Goal: Task Accomplishment & Management: Complete application form

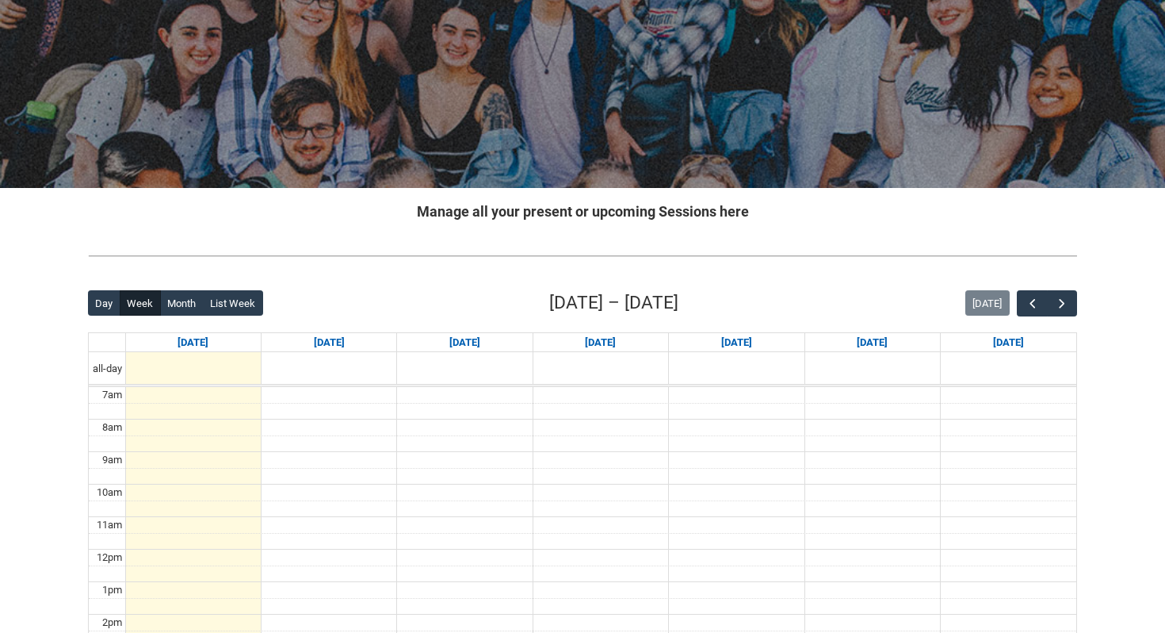
scroll to position [151, 0]
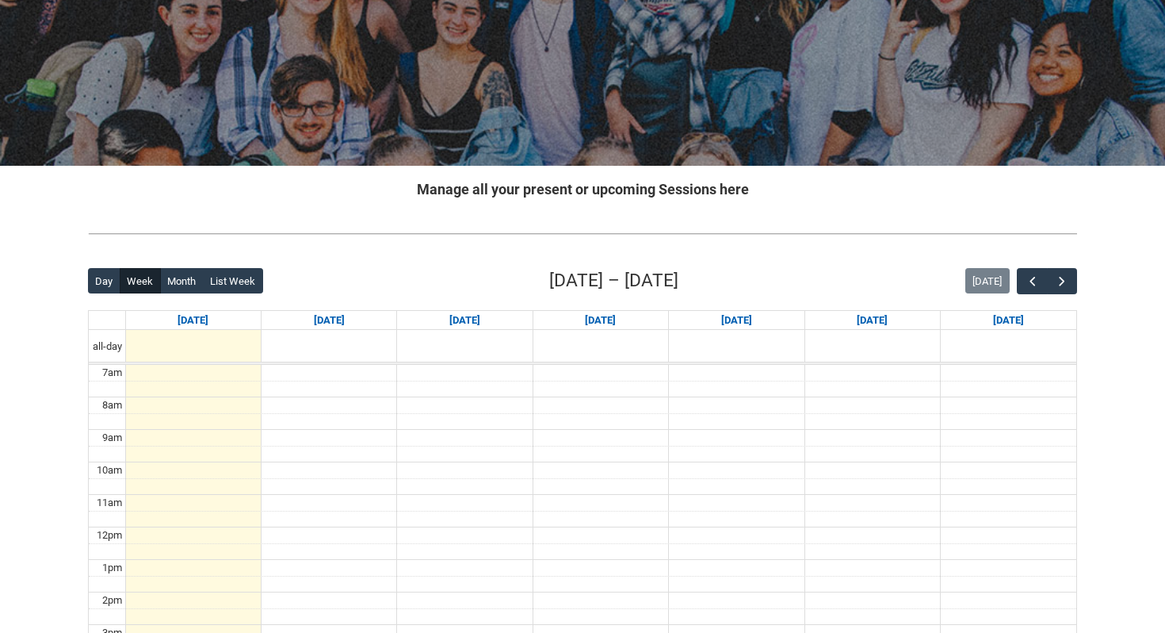
click at [1081, 282] on div "Back Loading... This page should update in a few seconds... Day Week Month List…" at bounding box center [582, 575] width 1015 height 643
click at [1065, 278] on span "button" at bounding box center [1062, 282] width 16 height 16
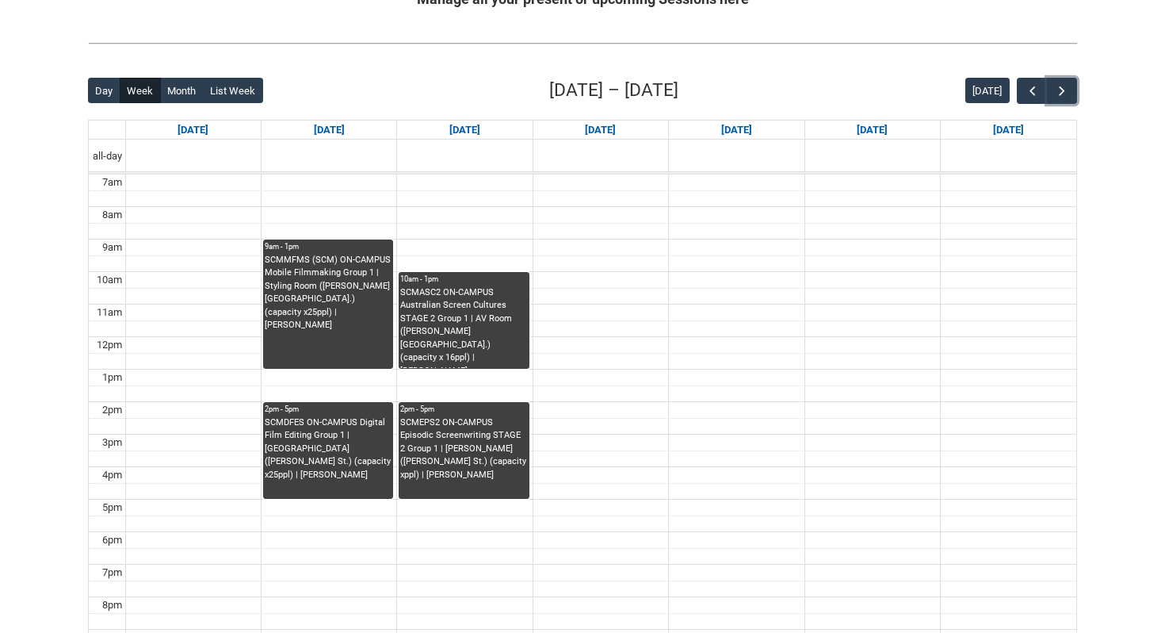
scroll to position [345, 0]
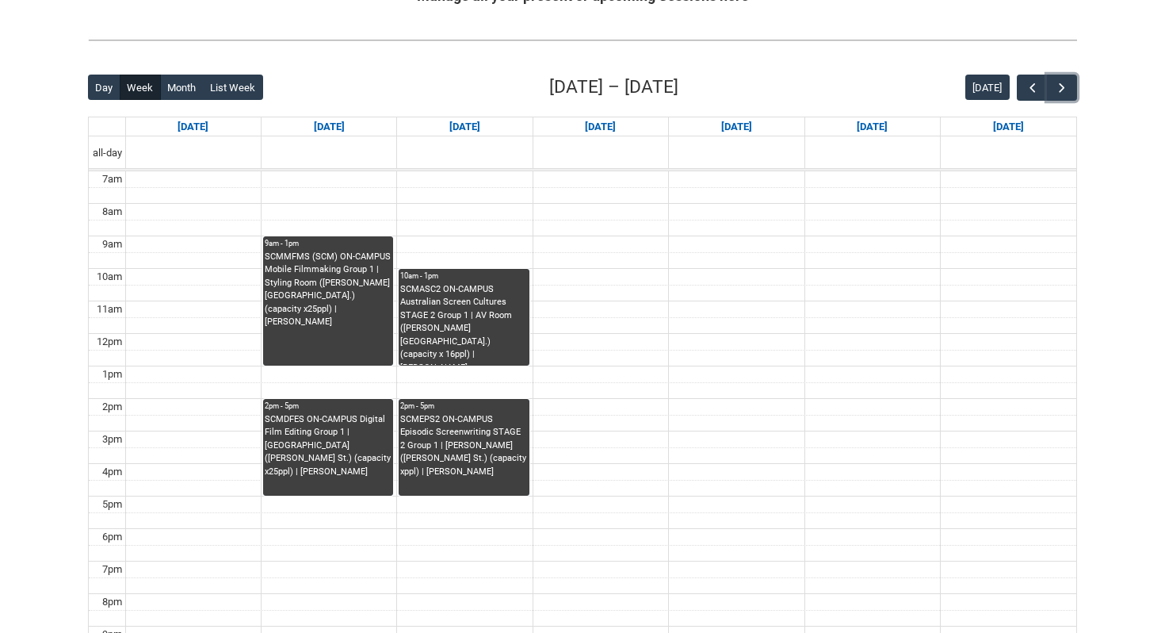
click at [358, 441] on div "SCMDFES ON-CAMPUS Digital Film Editing Group 1 | Styling Room (Cromwell St.) (c…" at bounding box center [328, 446] width 127 height 66
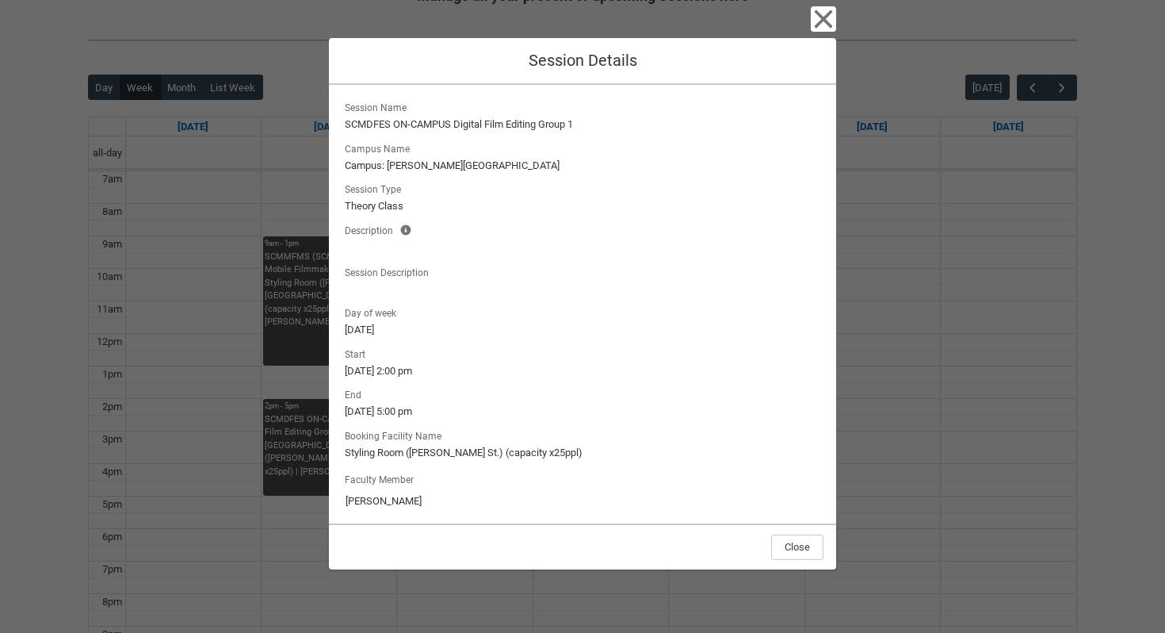
click at [816, 40] on div "Close Session Details" at bounding box center [582, 61] width 507 height 47
click at [323, 328] on div "Close Session Details Session Name SCMDFES ON-CAMPUS Digital Film Editing Group…" at bounding box center [582, 316] width 1165 height 633
click at [818, 36] on div "Close Session Details Session Name SCMDFES ON-CAMPUS Digital Film Editing Group…" at bounding box center [582, 316] width 507 height 633
click at [825, 8] on icon "button" at bounding box center [823, 18] width 25 height 25
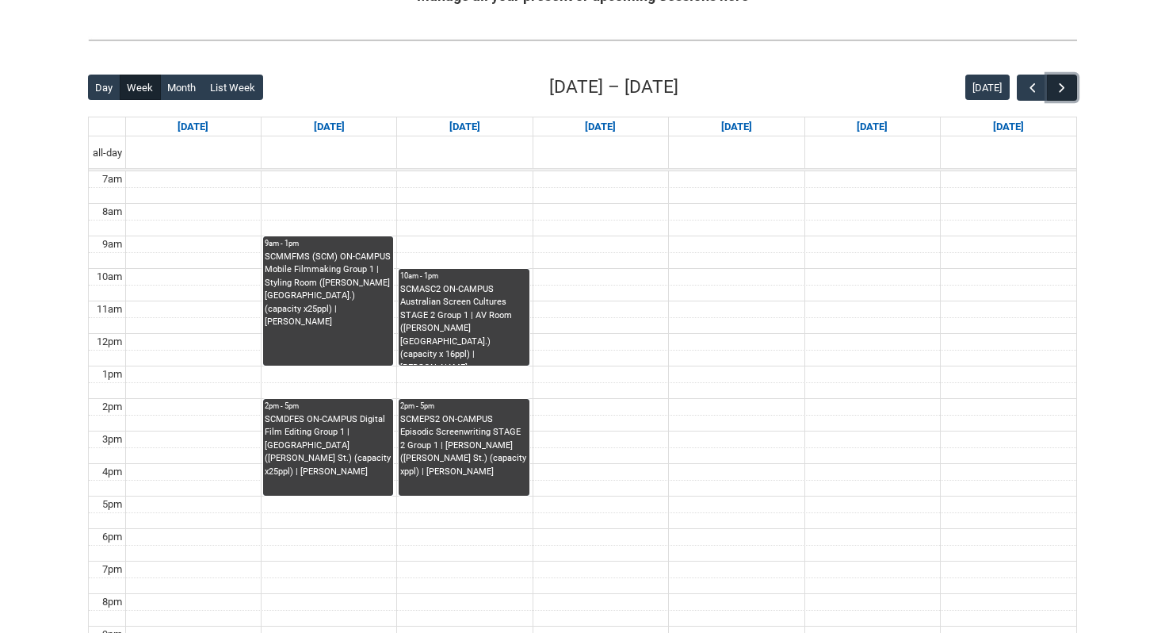
click at [1064, 95] on button "button" at bounding box center [1062, 88] width 30 height 26
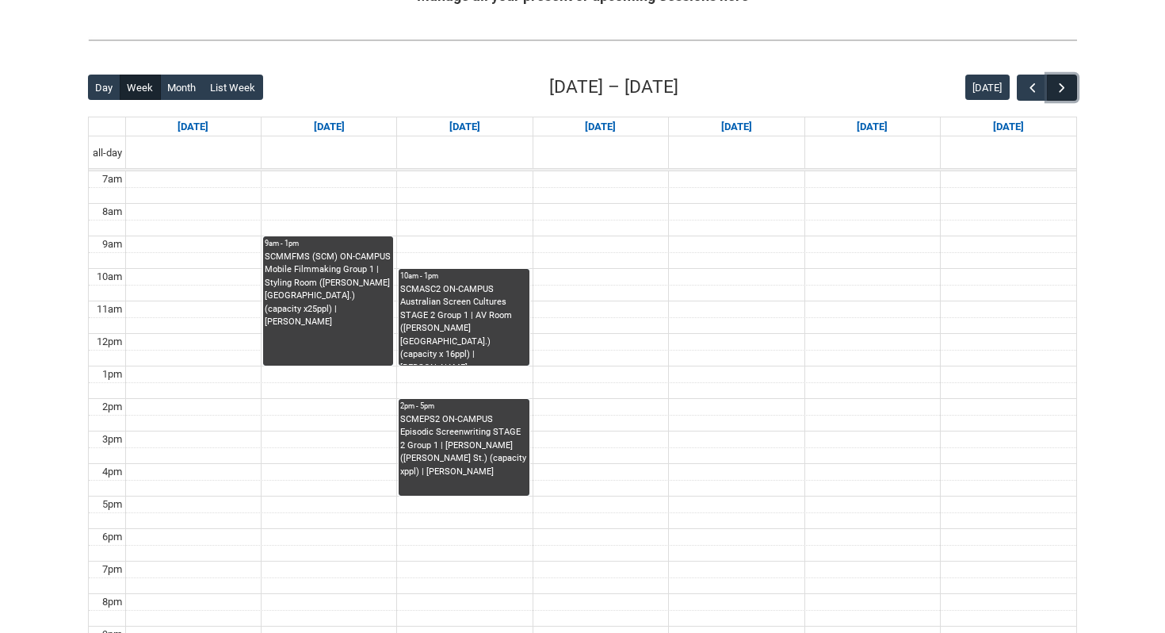
click at [1064, 95] on button "button" at bounding box center [1062, 88] width 30 height 26
click at [1024, 91] on button "button" at bounding box center [1032, 88] width 30 height 26
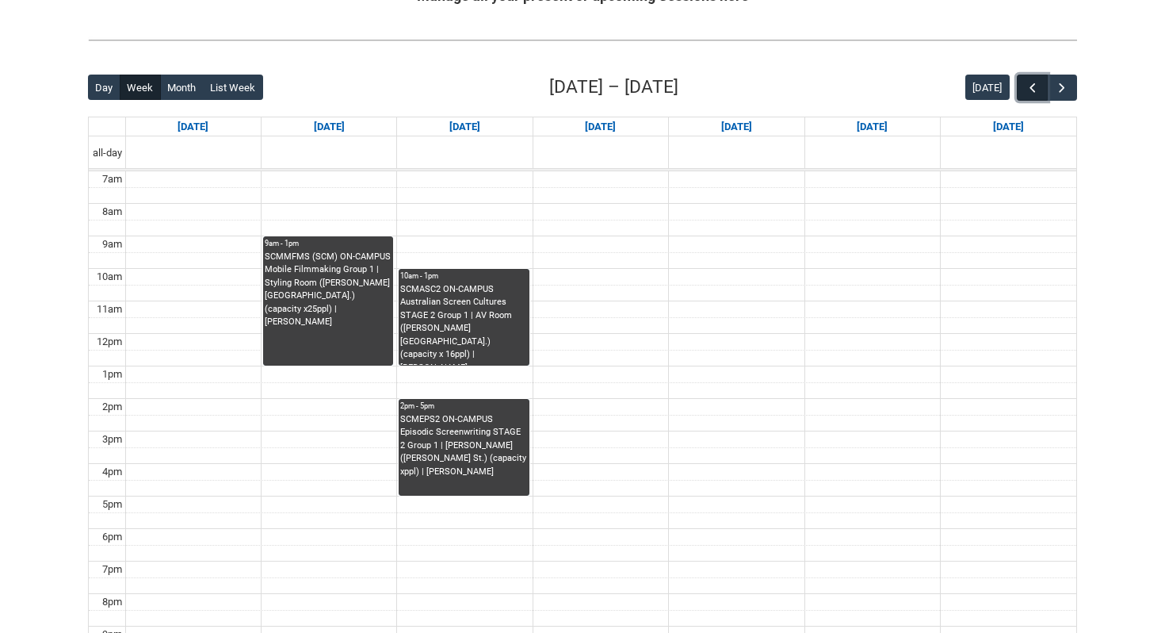
click at [1024, 91] on button "button" at bounding box center [1032, 88] width 30 height 26
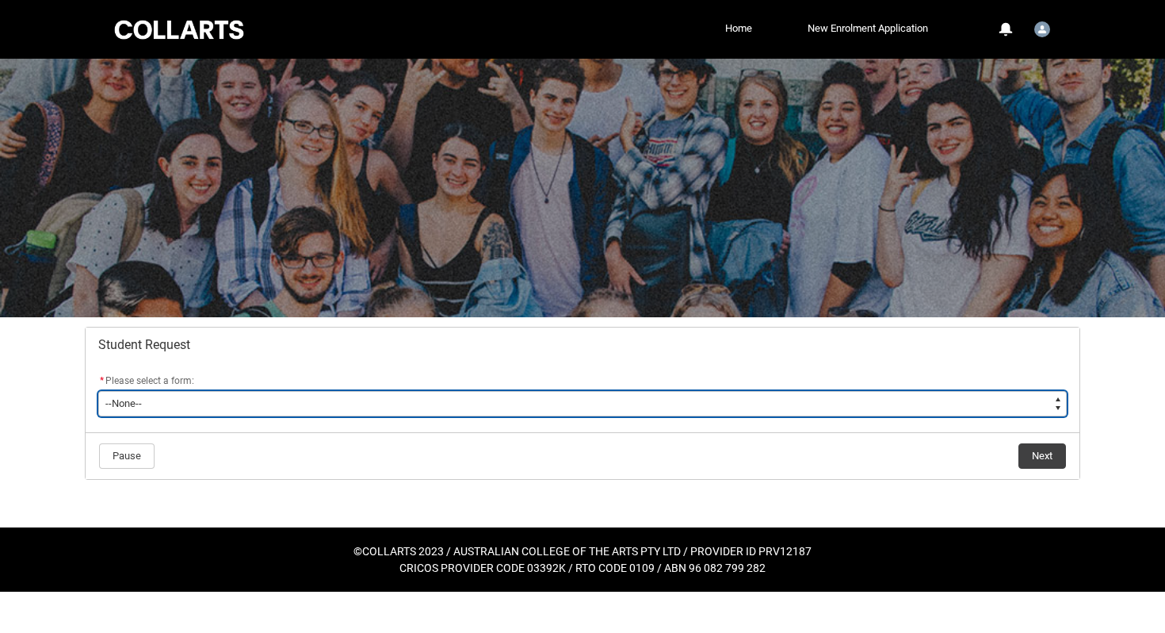
click at [572, 410] on select "--None-- Academic Transcript Application to Appeal Assignment Extension Change …" at bounding box center [582, 403] width 969 height 25
type lightning-select "Course_Credit_RPL_Choice"
select select "Course_Credit_RPL_Choice"
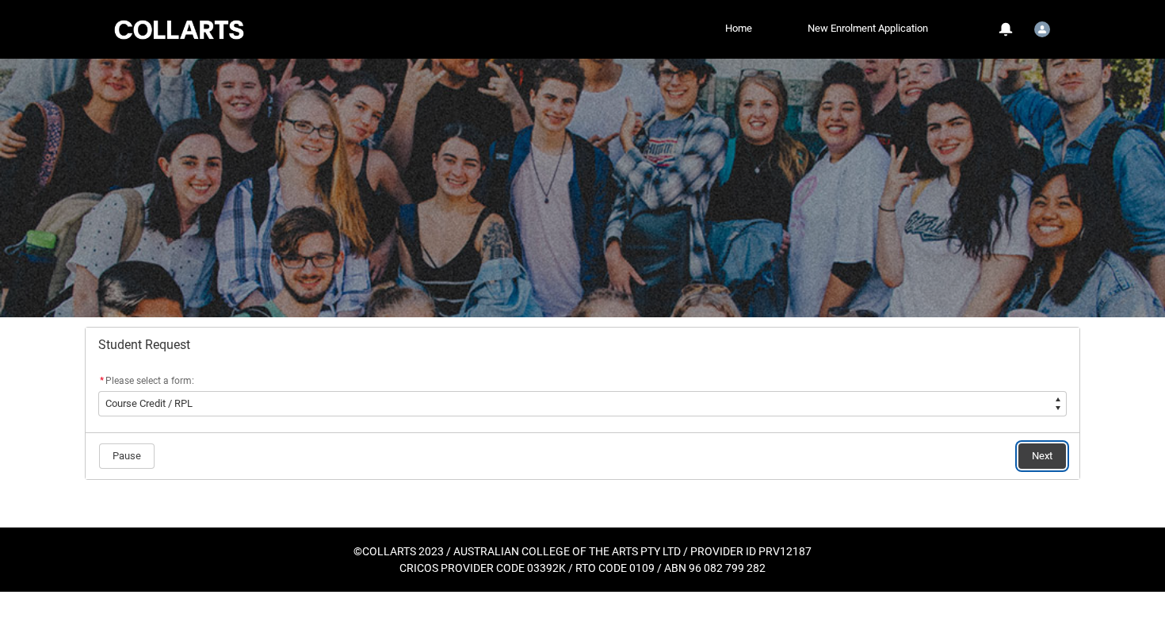
click at [1050, 448] on button "Next" at bounding box center [1043, 455] width 48 height 25
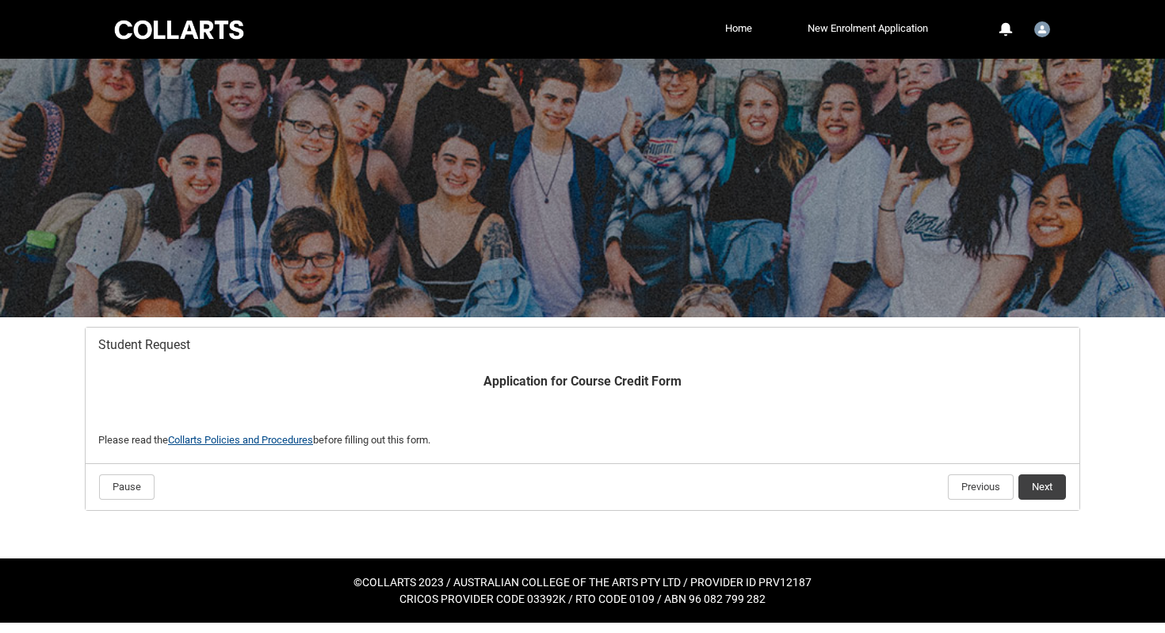
click at [256, 438] on link "Collarts Policies and Procedures" at bounding box center [240, 440] width 145 height 12
click at [1039, 492] on button "Next" at bounding box center [1043, 486] width 48 height 25
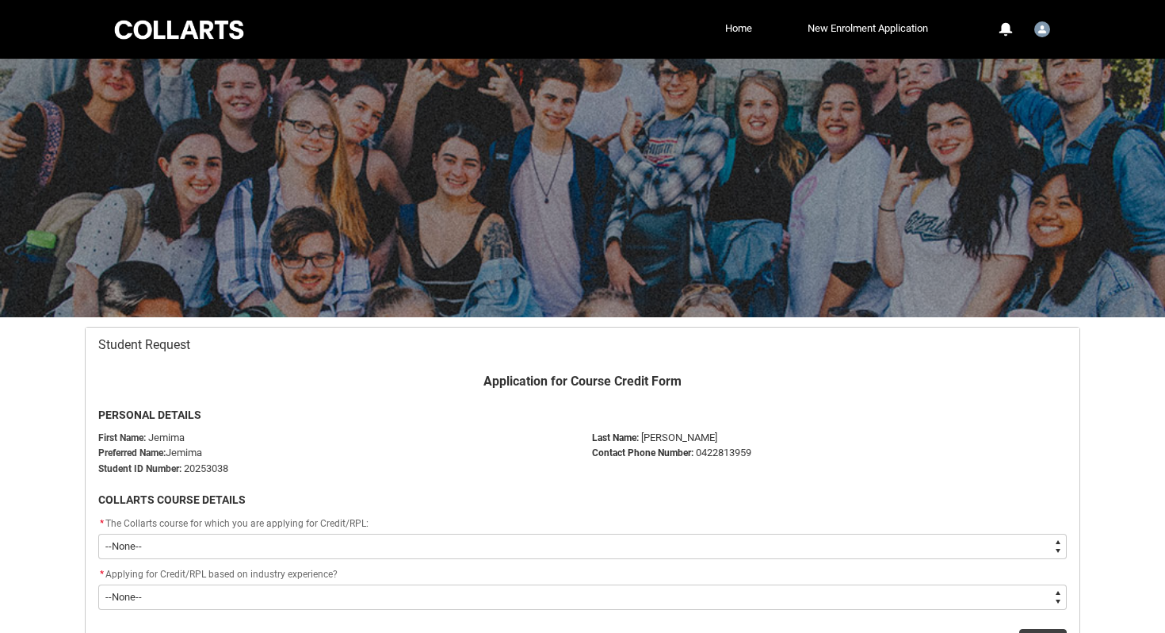
scroll to position [143, 0]
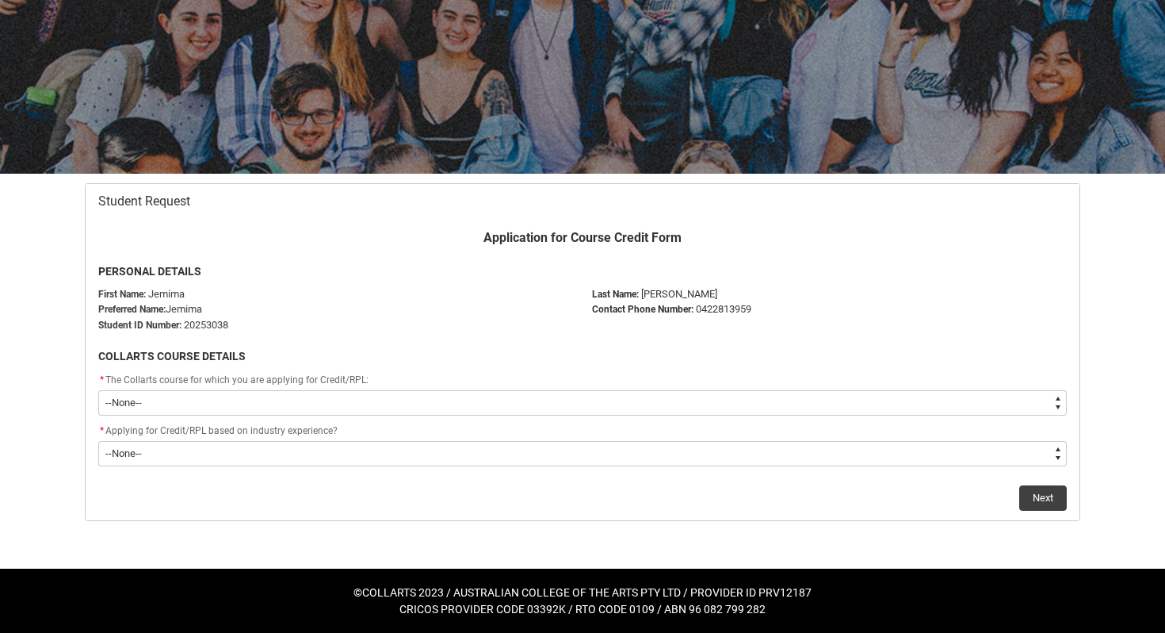
click at [327, 399] on select "--None-- Diploma of Screen & Media" at bounding box center [582, 402] width 969 height 25
type lightning-select "recordPicklist_ProgramEnrollment.a0jOZ000004cdfZYAQ"
select select "recordPicklist_ProgramEnrollment.a0jOZ000004cdfZYAQ"
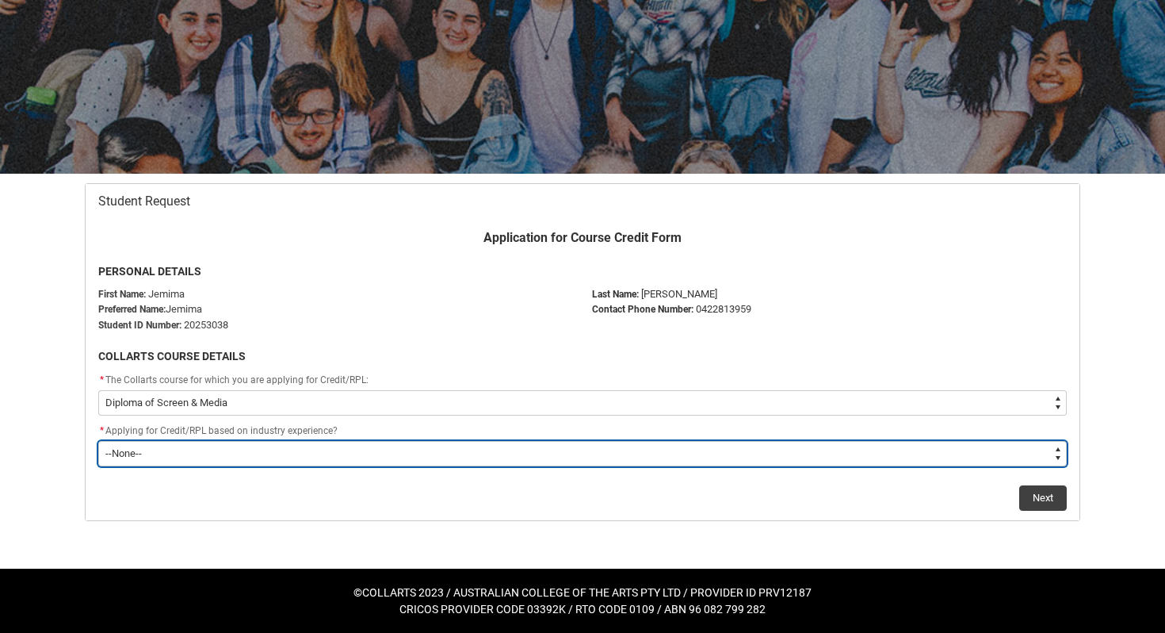
click at [256, 459] on select "--None-- Prior Learning Prior Industry Experience Both" at bounding box center [582, 453] width 969 height 25
type lightning-select "Prior_Learning_RPL"
select select "Prior_Learning_RPL"
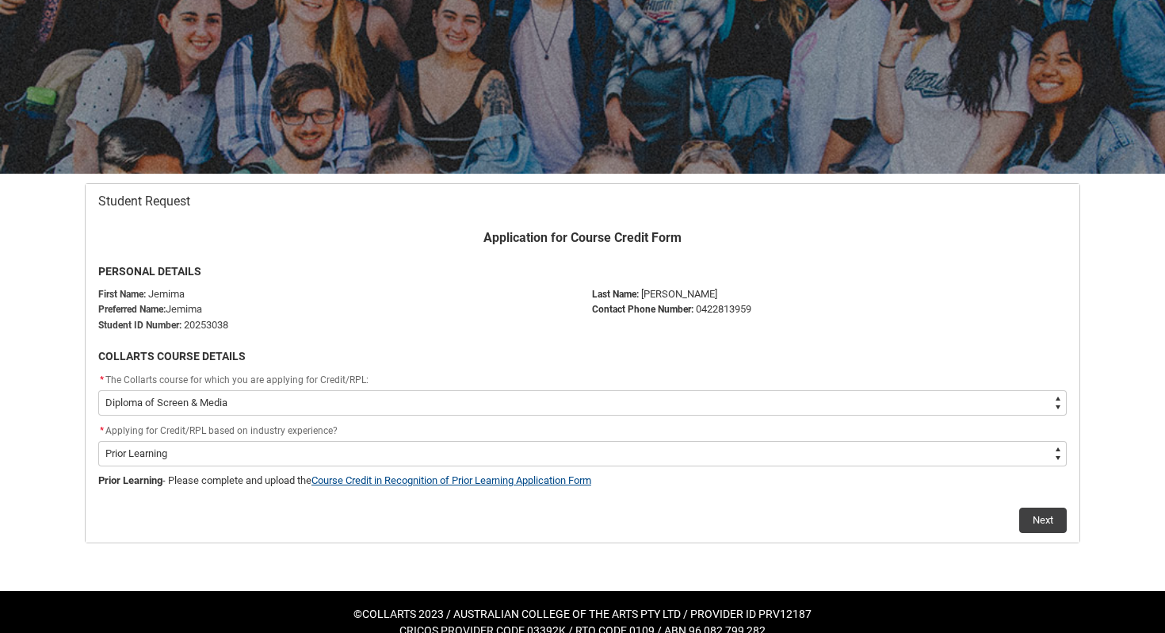
click at [563, 478] on link "Course Credit in Recognition of Prior Learning Application Form" at bounding box center [452, 480] width 280 height 12
